Goal: Information Seeking & Learning: Learn about a topic

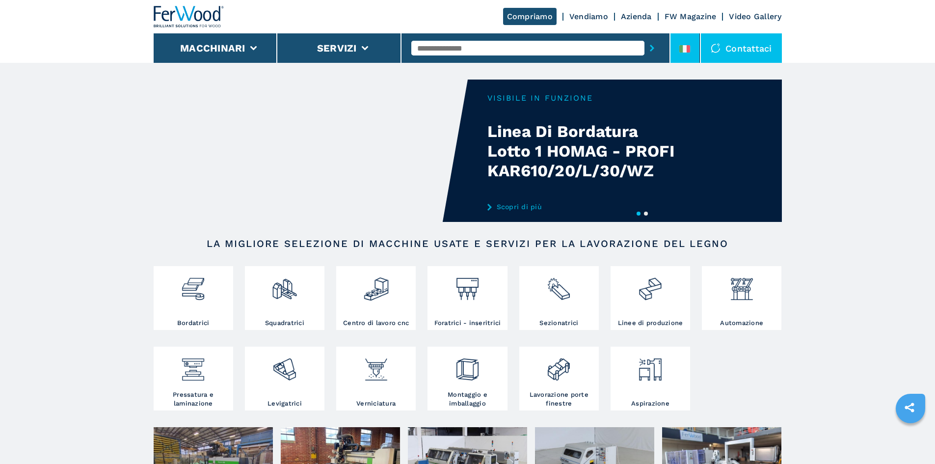
click at [680, 50] on icon at bounding box center [684, 48] width 11 height 7
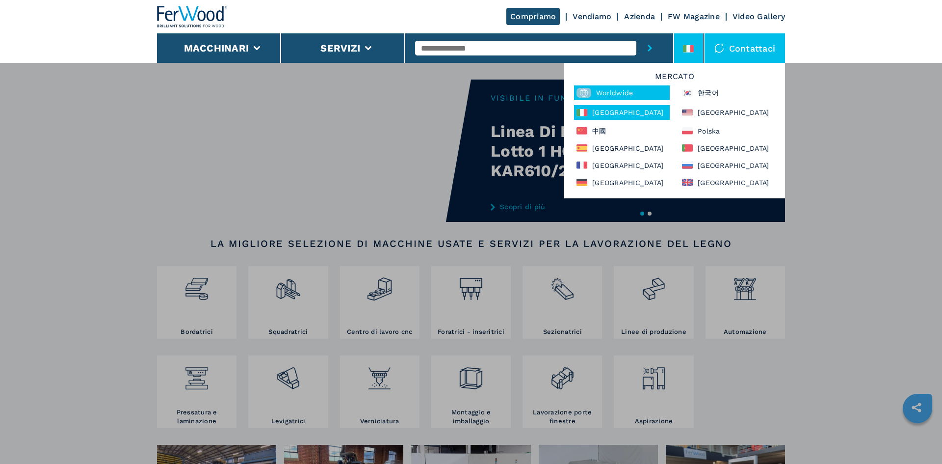
click at [611, 87] on div "Worldwide" at bounding box center [622, 92] width 96 height 15
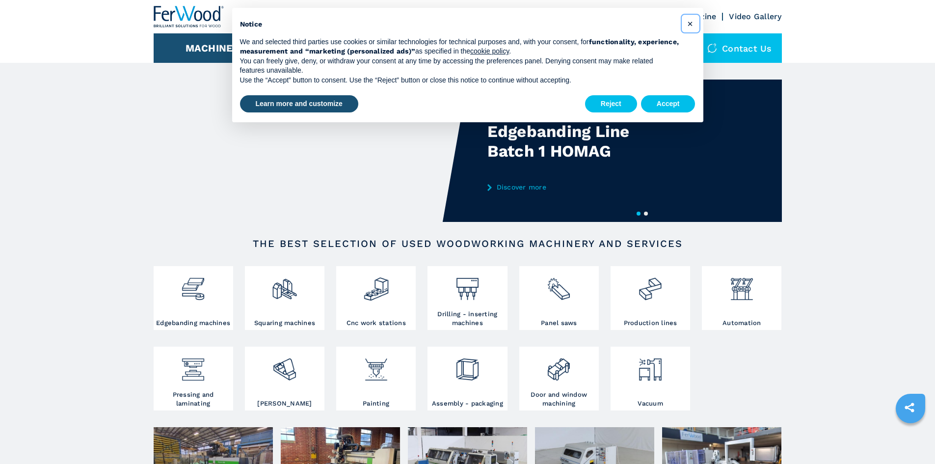
click at [695, 24] on button "×" at bounding box center [690, 24] width 16 height 16
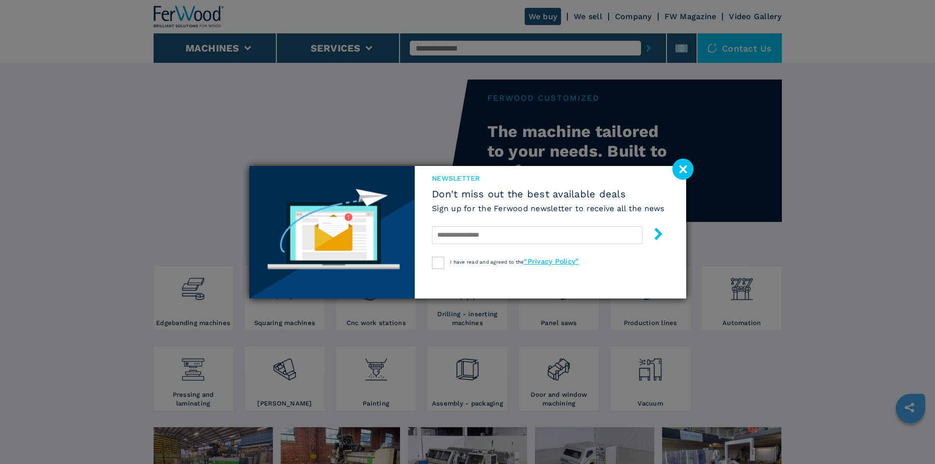
click at [682, 167] on image at bounding box center [682, 168] width 21 height 21
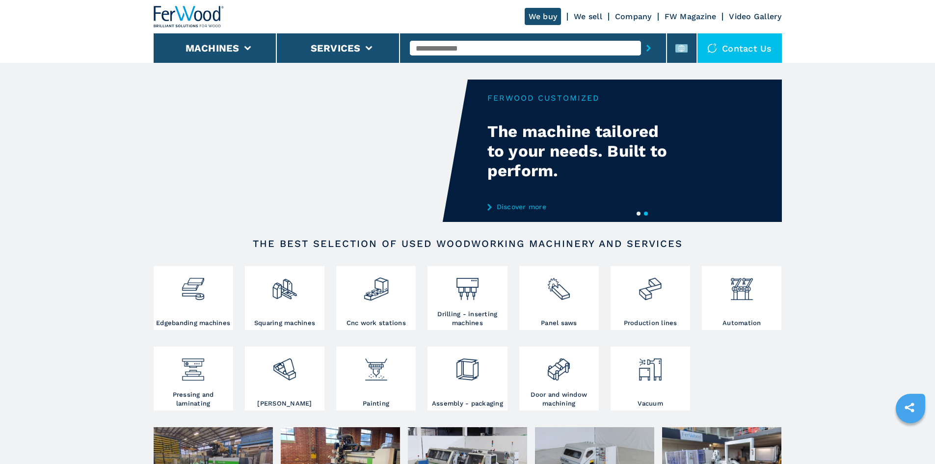
paste input "******"
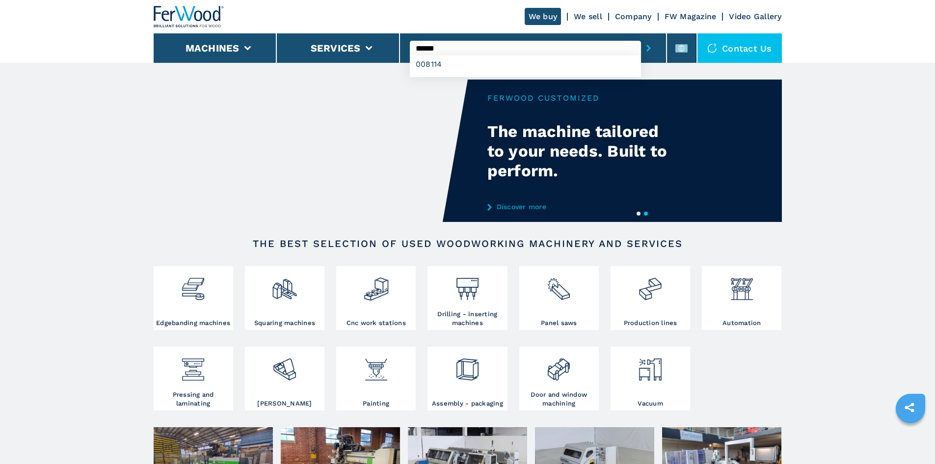
type input "******"
click at [644, 52] on button "submit-button" at bounding box center [648, 48] width 15 height 23
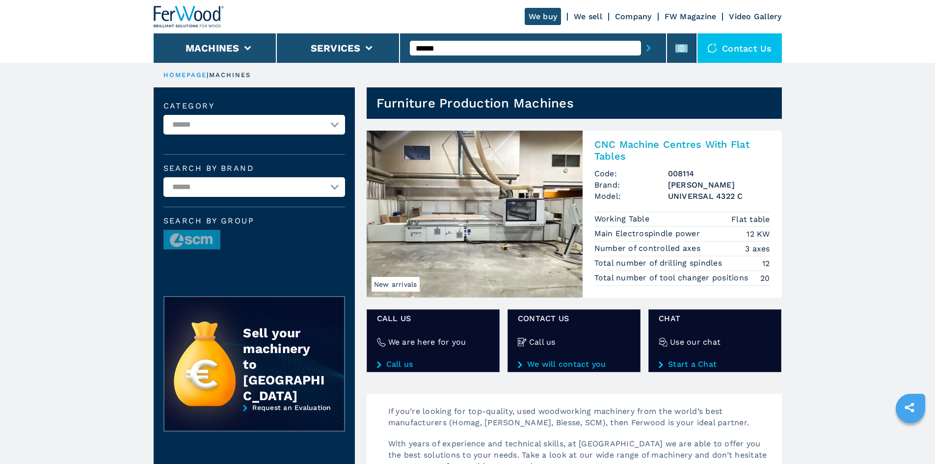
click at [620, 142] on h2 "CNC Machine Centres With Flat Tables" at bounding box center [682, 150] width 176 height 24
click at [611, 142] on h2 "CNC Machine Centres With Flat Tables" at bounding box center [682, 150] width 176 height 24
click at [530, 190] on img at bounding box center [475, 214] width 216 height 167
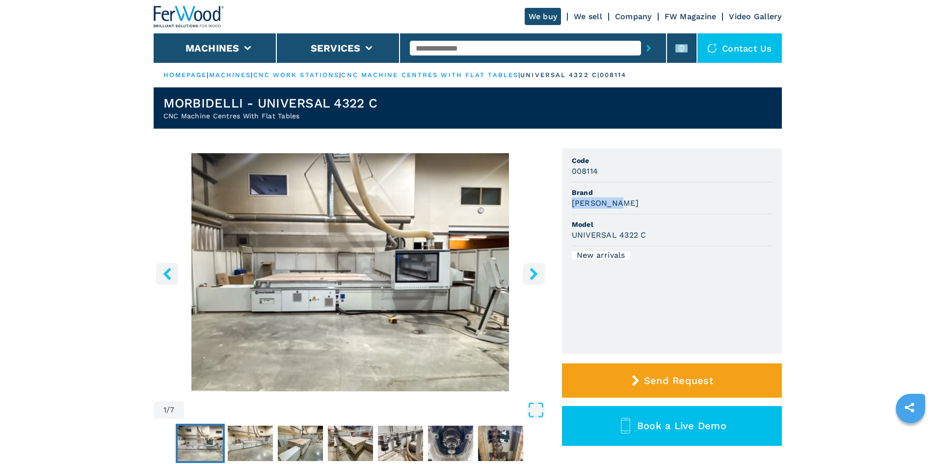
drag, startPoint x: 572, startPoint y: 203, endPoint x: 629, endPoint y: 206, distance: 57.0
click at [629, 206] on div "[PERSON_NAME]" at bounding box center [672, 202] width 200 height 11
copy h3 "[PERSON_NAME]"
click at [535, 211] on img "Go to Slide 1" at bounding box center [351, 272] width 394 height 238
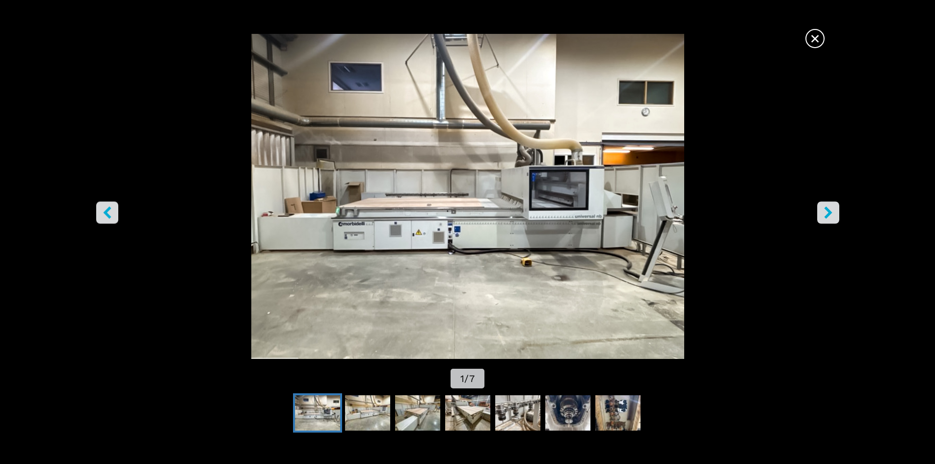
click at [814, 42] on span "×" at bounding box center [814, 36] width 17 height 17
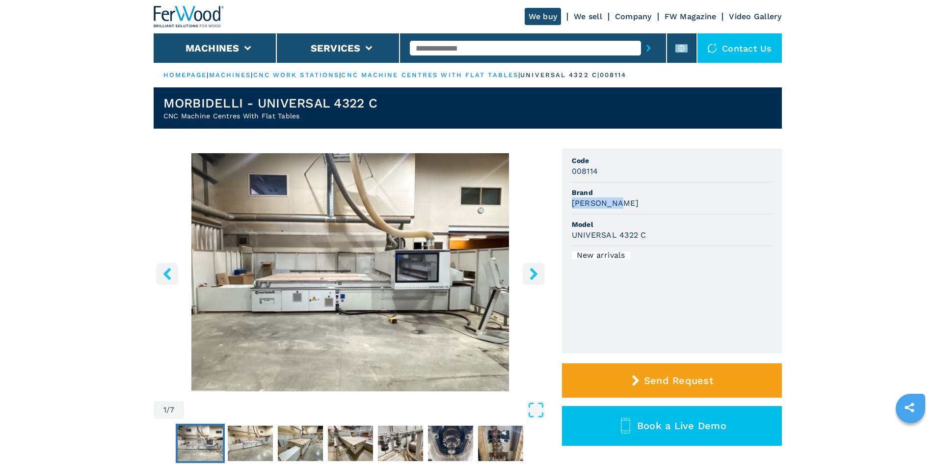
click at [716, 207] on div "MORBIDELLI" at bounding box center [672, 202] width 200 height 11
click at [647, 235] on div "UNIVERSAL 4322 C" at bounding box center [672, 234] width 200 height 11
drag, startPoint x: 646, startPoint y: 235, endPoint x: 567, endPoint y: 237, distance: 79.5
click at [567, 237] on ul "Code 008114 Brand MORBIDELLI Model UNIVERSAL 4322 C New arrivals" at bounding box center [672, 250] width 220 height 205
copy h3 "UNIVERSAL 4322 C"
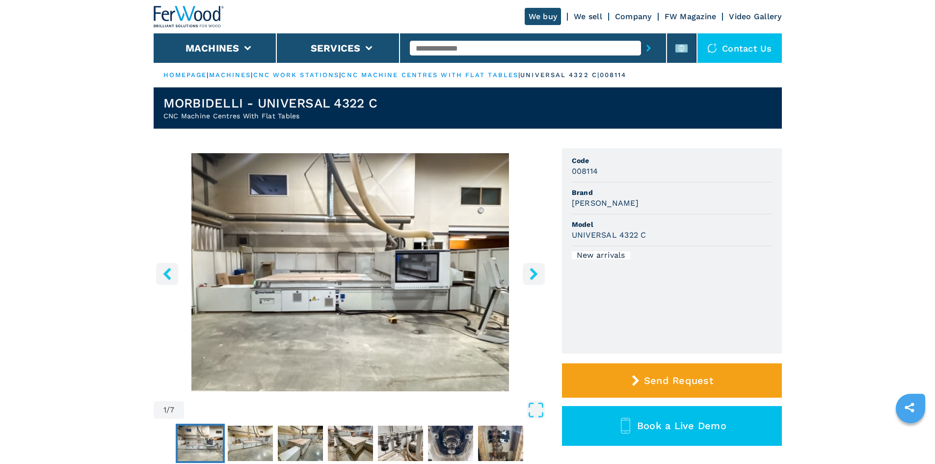
click at [601, 172] on div "008114" at bounding box center [672, 170] width 200 height 11
click at [598, 170] on div "008114" at bounding box center [672, 170] width 200 height 11
click at [594, 170] on h3 "008114" at bounding box center [585, 170] width 26 height 11
click at [593, 170] on h3 "008114" at bounding box center [585, 170] width 26 height 11
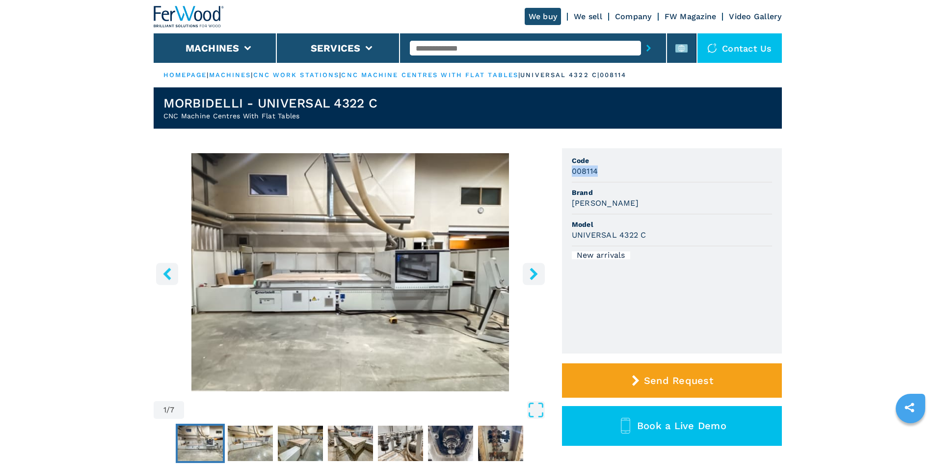
copy h3 "008114"
click at [666, 146] on section "1 / 7 Unit Measure ****** ******** Code 008114 Brand MORBIDELLI Model UNIVERSAL…" at bounding box center [468, 402] width 628 height 546
drag, startPoint x: 596, startPoint y: 171, endPoint x: 567, endPoint y: 173, distance: 29.5
click at [567, 173] on ul "Code 008114 Brand MORBIDELLI Model UNIVERSAL 4322 C New arrivals" at bounding box center [672, 250] width 220 height 205
copy h3 "008114"
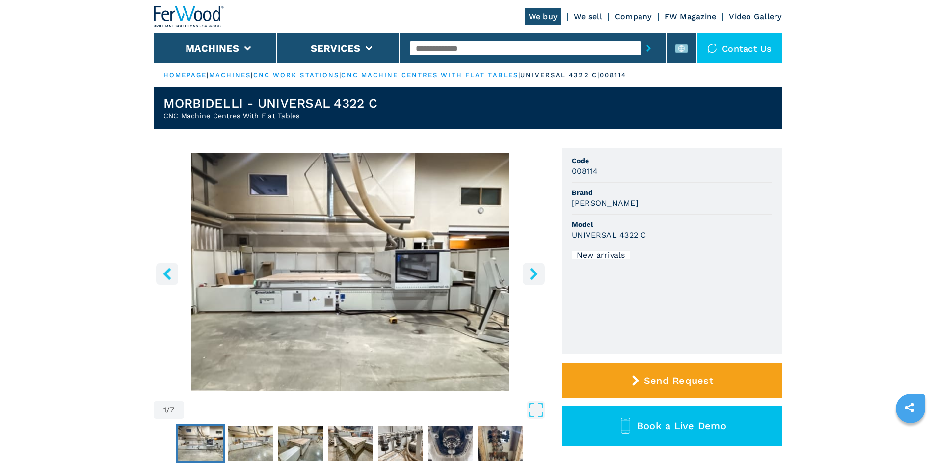
click at [638, 150] on ul "Code 008114 Brand MORBIDELLI Model UNIVERSAL 4322 C New arrivals" at bounding box center [672, 250] width 220 height 205
paste input "******"
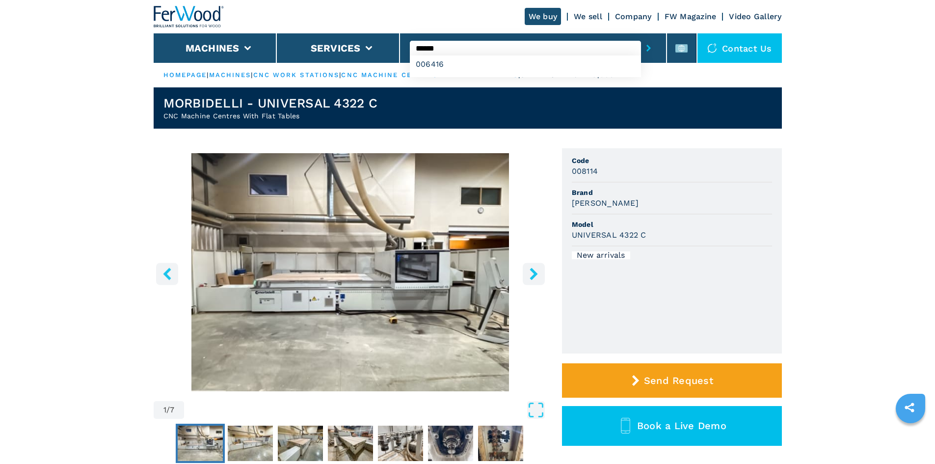
type input "******"
click at [641, 48] on button "submit-button" at bounding box center [648, 48] width 15 height 23
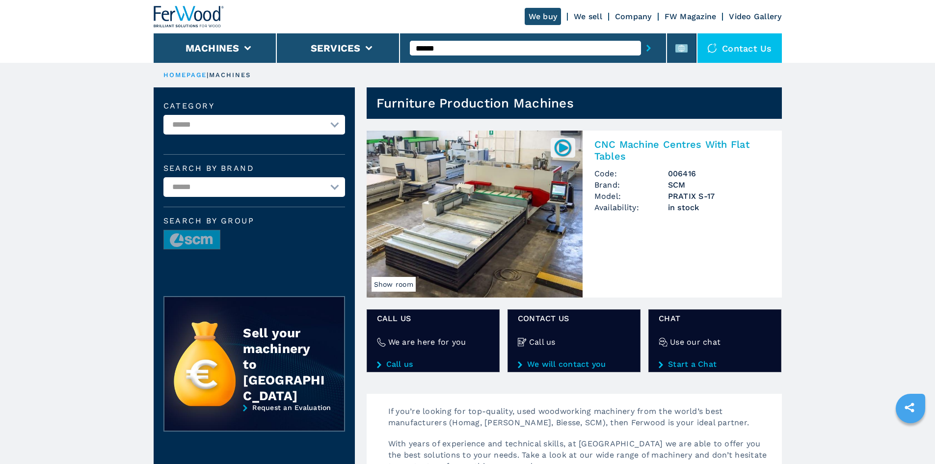
click at [616, 143] on h2 "CNC Machine Centres With Flat Tables" at bounding box center [682, 150] width 176 height 24
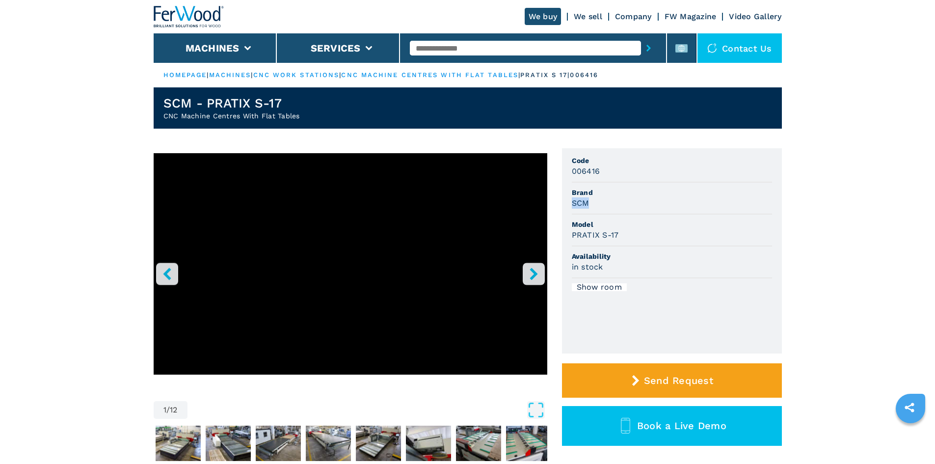
drag, startPoint x: 590, startPoint y: 205, endPoint x: 573, endPoint y: 202, distance: 17.3
click at [573, 202] on div "SCM" at bounding box center [672, 202] width 200 height 11
copy h3 "SCM"
click at [651, 205] on div "SCM" at bounding box center [672, 202] width 200 height 11
drag, startPoint x: 616, startPoint y: 235, endPoint x: 572, endPoint y: 234, distance: 44.2
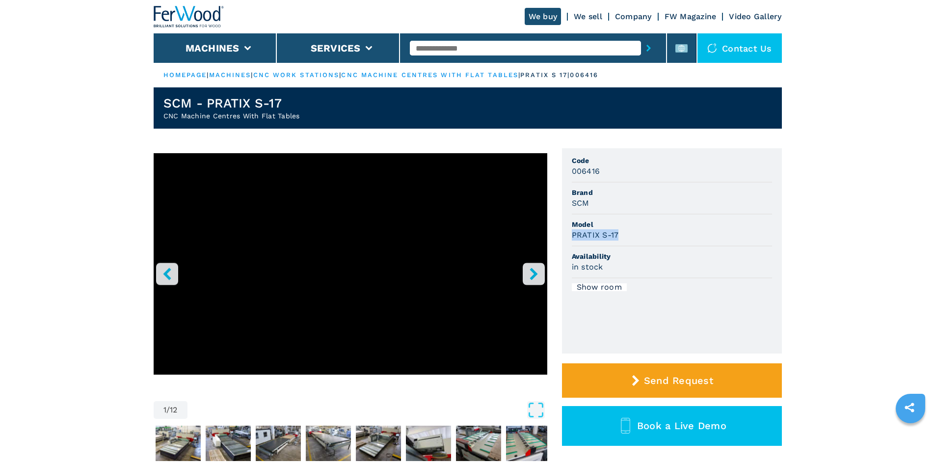
click at [572, 234] on h3 "PRATIX S-17" at bounding box center [595, 234] width 47 height 11
copy h3 "PRATIX S-17"
click at [637, 230] on div "PRATIX S-17" at bounding box center [672, 234] width 200 height 11
click at [599, 168] on h3 "006416" at bounding box center [586, 170] width 28 height 11
drag, startPoint x: 599, startPoint y: 168, endPoint x: 586, endPoint y: 168, distance: 12.3
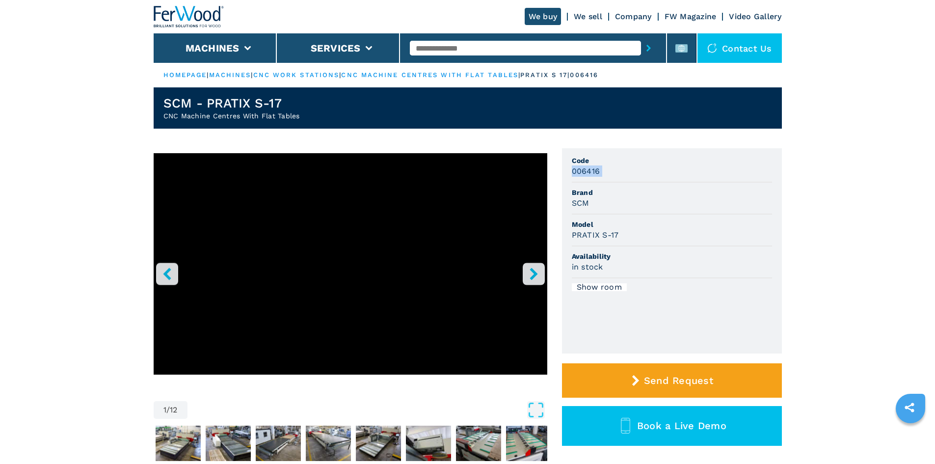
click at [586, 168] on h3 "006416" at bounding box center [586, 170] width 28 height 11
copy h3 "006416"
click at [618, 162] on span "Code" at bounding box center [672, 161] width 200 height 10
click at [433, 48] on input "text" at bounding box center [525, 48] width 231 height 15
paste input "******"
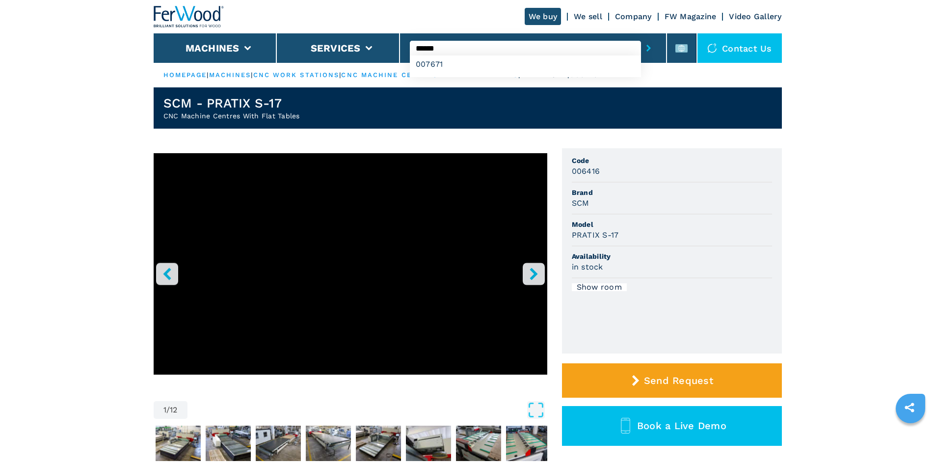
type input "******"
click at [641, 49] on button "submit-button" at bounding box center [648, 48] width 15 height 23
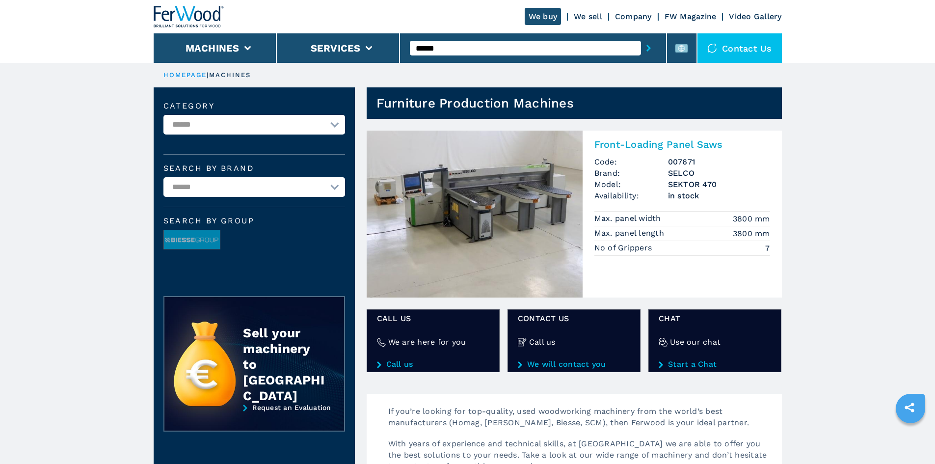
click at [636, 141] on h2 "Front-Loading Panel Saws" at bounding box center [682, 144] width 176 height 12
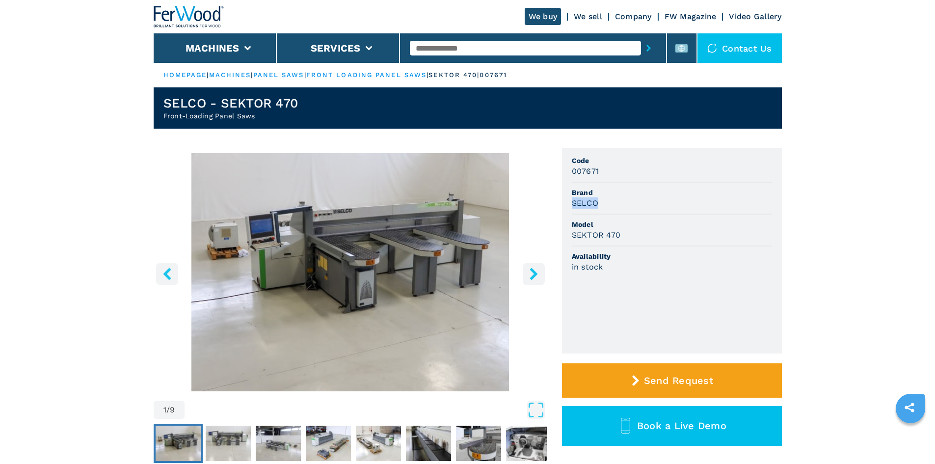
drag, startPoint x: 596, startPoint y: 201, endPoint x: 572, endPoint y: 201, distance: 23.6
click at [572, 201] on h3 "SELCO" at bounding box center [585, 202] width 26 height 11
copy h3 "SELCO"
click at [629, 192] on span "Brand" at bounding box center [672, 192] width 200 height 10
click at [619, 235] on div "SEKTOR 470" at bounding box center [672, 234] width 200 height 11
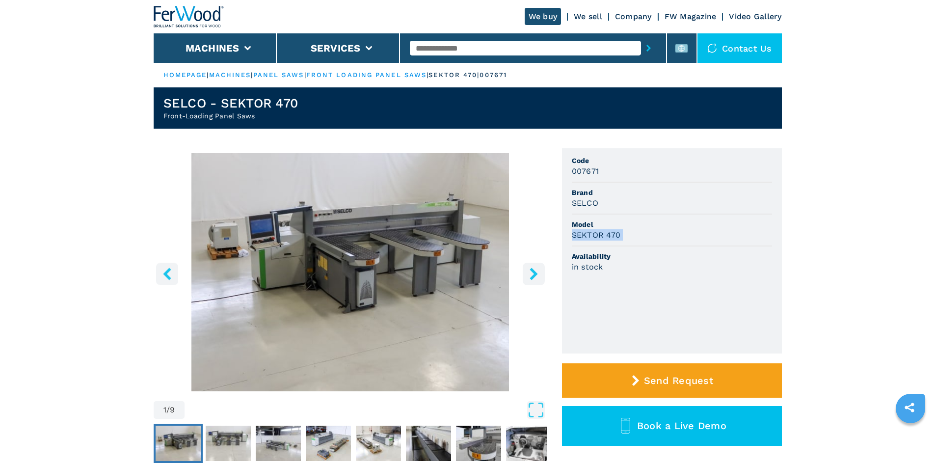
drag, startPoint x: 619, startPoint y: 235, endPoint x: 587, endPoint y: 233, distance: 31.4
click at [587, 233] on h3 "SEKTOR 470" at bounding box center [596, 234] width 49 height 11
copy h3 "SEKTOR 470"
click at [630, 218] on li "Model SEKTOR 470" at bounding box center [672, 230] width 200 height 32
click at [611, 236] on h3 "SEKTOR 470" at bounding box center [596, 234] width 49 height 11
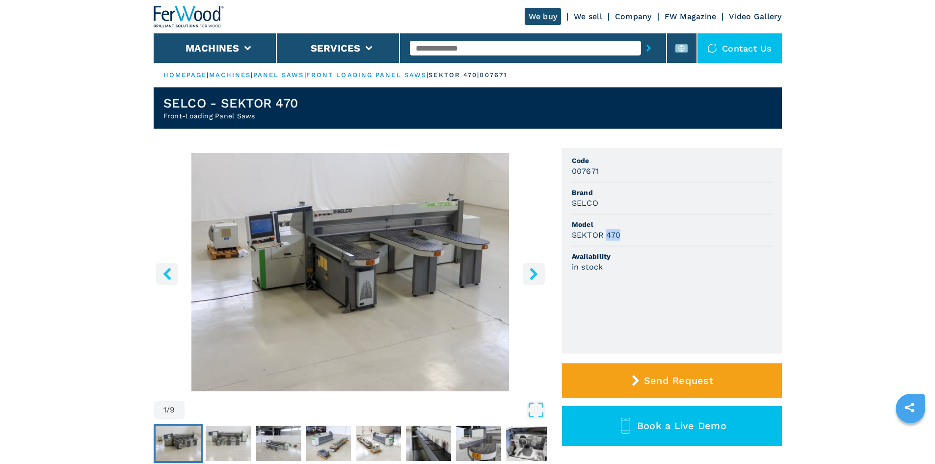
click at [611, 236] on h3 "SEKTOR 470" at bounding box center [596, 234] width 49 height 11
copy h3 "SEKTOR 470"
click at [636, 231] on div "SEKTOR 470" at bounding box center [672, 234] width 200 height 11
click at [581, 168] on h3 "007671" at bounding box center [585, 170] width 27 height 11
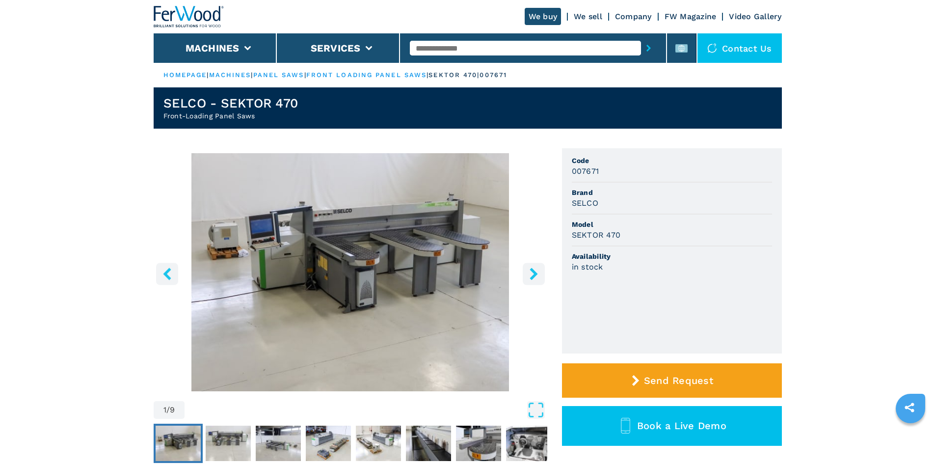
click at [581, 167] on h3 "007671" at bounding box center [585, 170] width 27 height 11
click at [586, 173] on h3 "007671" at bounding box center [585, 170] width 27 height 11
copy h3 "007671"
click at [610, 167] on div "007671" at bounding box center [672, 170] width 200 height 11
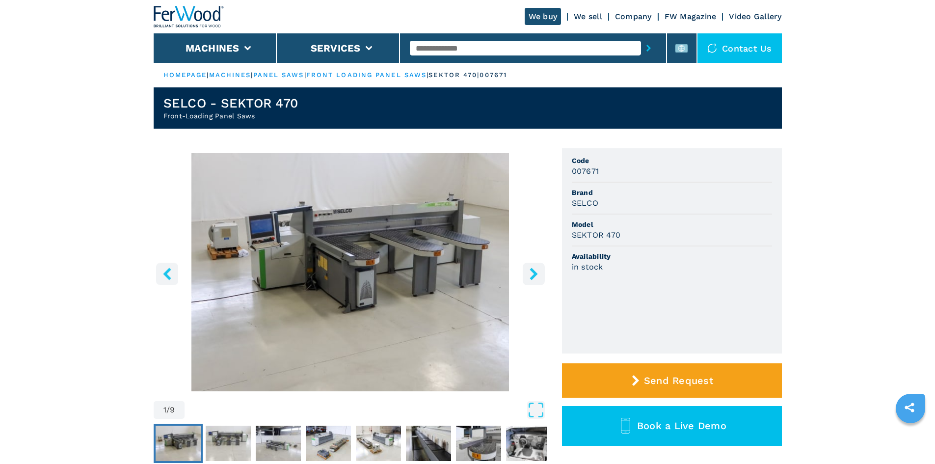
click at [454, 51] on input "text" at bounding box center [525, 48] width 231 height 15
paste input "******"
type input "******"
click at [646, 50] on icon "submit-button" at bounding box center [648, 48] width 4 height 7
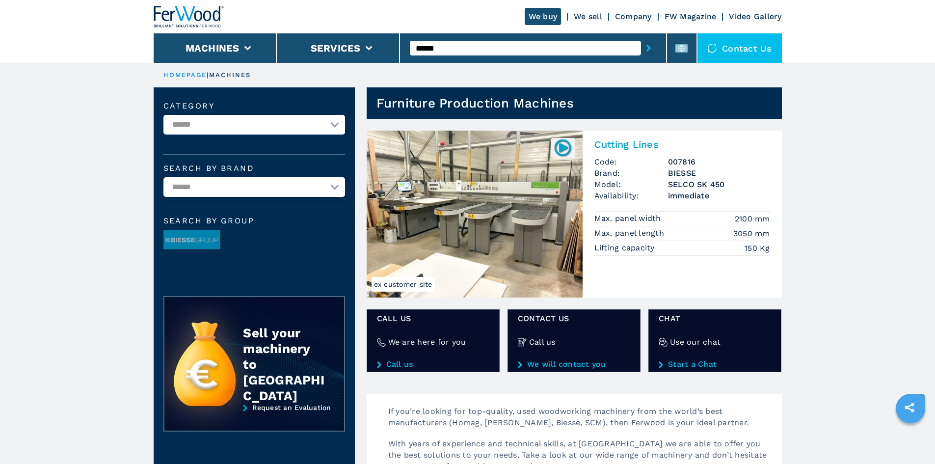
click at [608, 143] on h2 "Cutting Lines" at bounding box center [682, 144] width 176 height 12
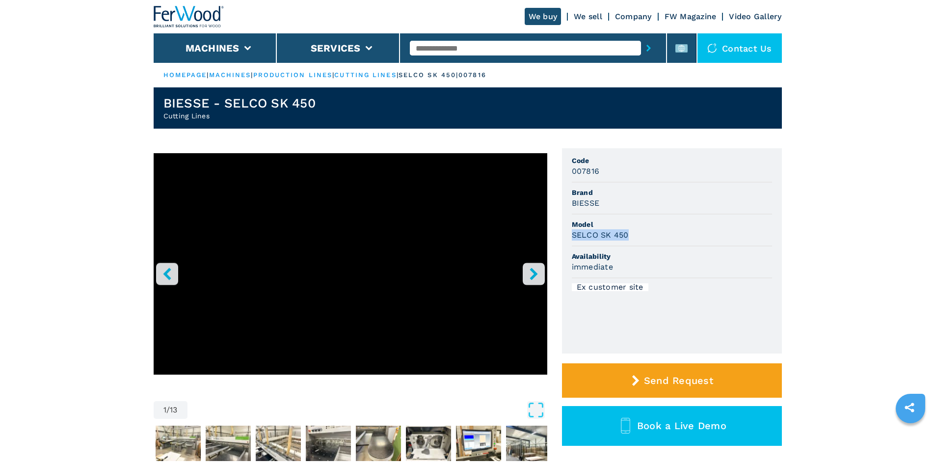
drag, startPoint x: 626, startPoint y: 234, endPoint x: 570, endPoint y: 236, distance: 56.0
click at [570, 236] on ul "Code 007816 Brand BIESSE Model SELCO SK 450 Availability immediate Ex customer …" at bounding box center [672, 250] width 220 height 205
copy h3 "SELCO SK 450"
click at [626, 223] on span "Model" at bounding box center [672, 224] width 200 height 10
drag, startPoint x: 598, startPoint y: 172, endPoint x: 571, endPoint y: 169, distance: 26.6
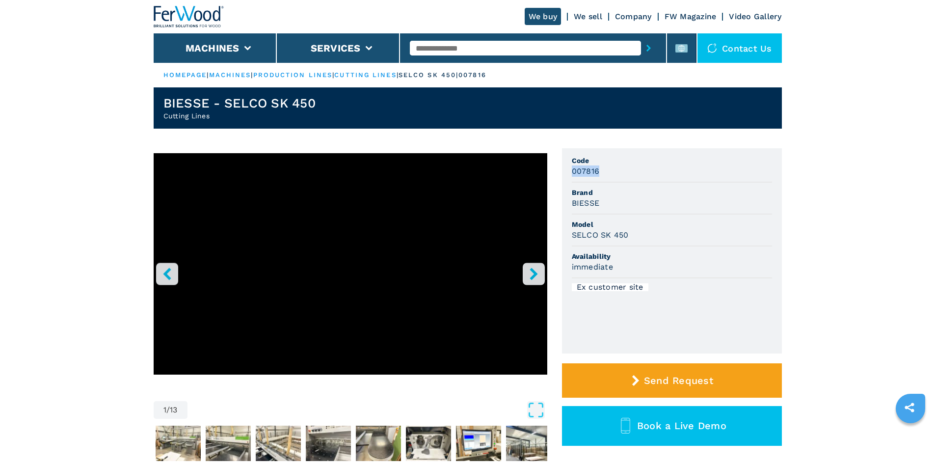
click at [572, 169] on h3 "007816" at bounding box center [586, 170] width 28 height 11
copy h3 "007816"
click at [605, 164] on span "Code" at bounding box center [672, 161] width 200 height 10
click at [581, 172] on h3 "007816" at bounding box center [586, 170] width 28 height 11
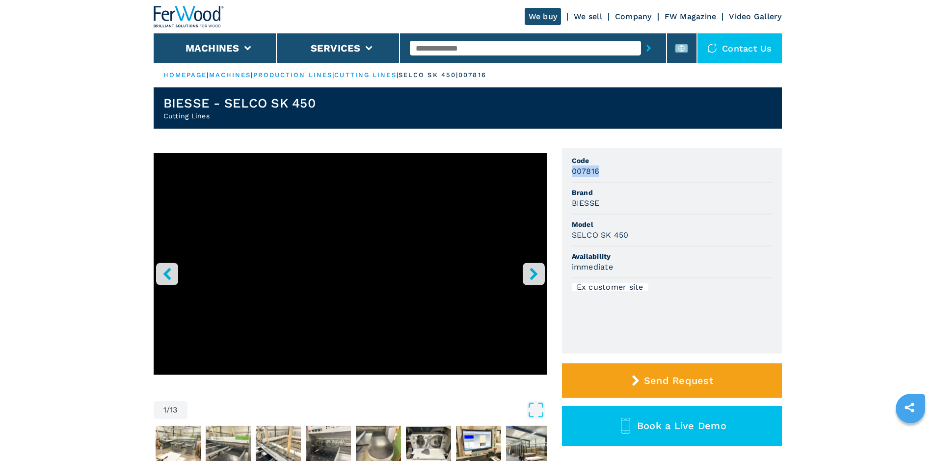
copy h3 "007816"
click at [612, 161] on span "Code" at bounding box center [672, 161] width 200 height 10
paste input "******"
type input "******"
click at [646, 46] on icon "submit-button" at bounding box center [648, 48] width 4 height 7
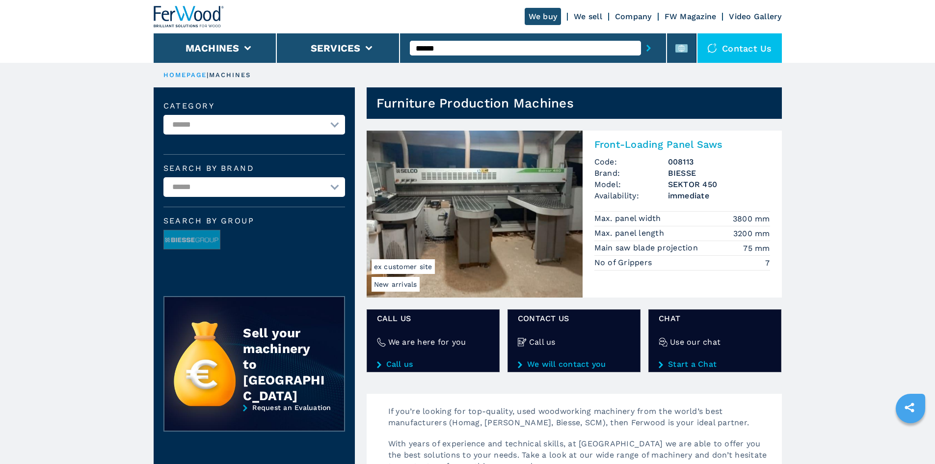
click at [645, 142] on h2 "Front-Loading Panel Saws" at bounding box center [682, 144] width 176 height 12
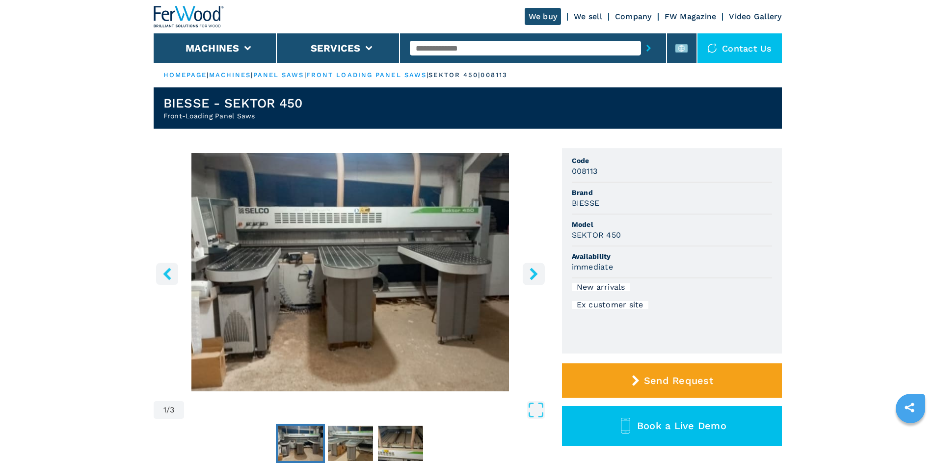
click at [623, 232] on div "SEKTOR 450" at bounding box center [672, 234] width 200 height 11
drag, startPoint x: 621, startPoint y: 234, endPoint x: 568, endPoint y: 236, distance: 52.6
click at [568, 236] on ul "Code 008113 Brand BIESSE Model SEKTOR 450 Availability immediate New arrivals E…" at bounding box center [672, 250] width 220 height 205
click at [680, 235] on div "SEKTOR 450" at bounding box center [672, 234] width 200 height 11
drag, startPoint x: 598, startPoint y: 172, endPoint x: 583, endPoint y: 172, distance: 15.2
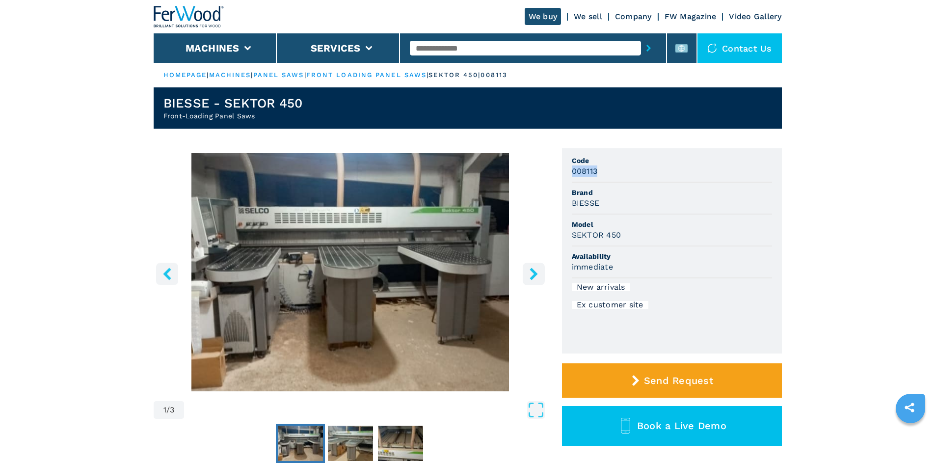
click at [577, 171] on div "008113" at bounding box center [672, 170] width 200 height 11
click at [613, 161] on span "Code" at bounding box center [672, 161] width 200 height 10
click at [597, 169] on h3 "008113" at bounding box center [585, 170] width 26 height 11
drag, startPoint x: 597, startPoint y: 169, endPoint x: 586, endPoint y: 173, distance: 11.8
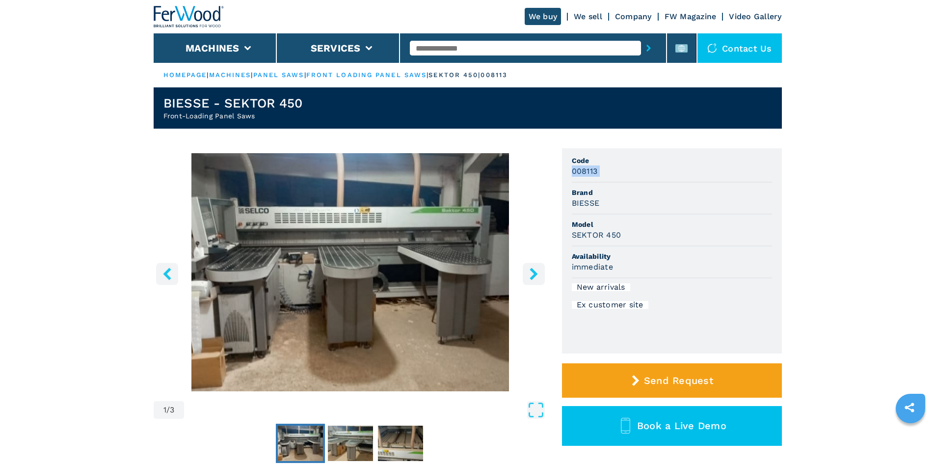
click at [597, 170] on h3 "008113" at bounding box center [585, 170] width 26 height 11
click at [605, 168] on div "008113" at bounding box center [672, 170] width 200 height 11
click at [591, 169] on h3 "008113" at bounding box center [585, 170] width 26 height 11
click at [614, 146] on section "1 / 3 Unit Measure ****** ******** Code 008113 Brand BIESSE Model SEKTOR 450 Av…" at bounding box center [468, 391] width 628 height 525
